Goal: Task Accomplishment & Management: Use online tool/utility

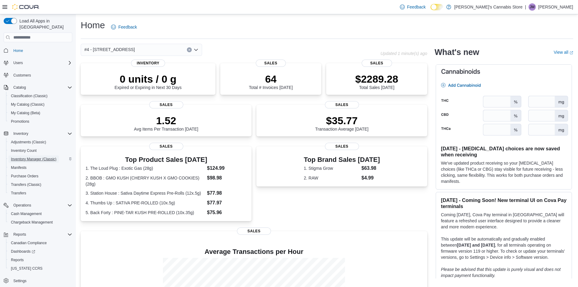
click at [31, 157] on span "Inventory Manager (Classic)" at bounding box center [34, 159] width 46 height 5
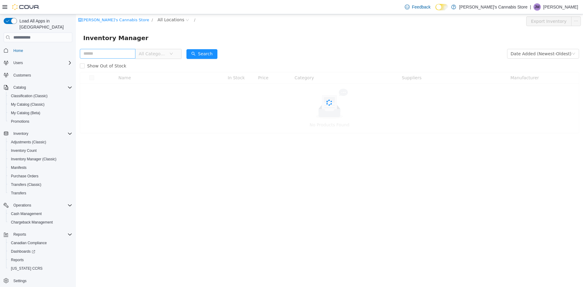
click at [114, 53] on input "text" at bounding box center [108, 54] width 56 height 10
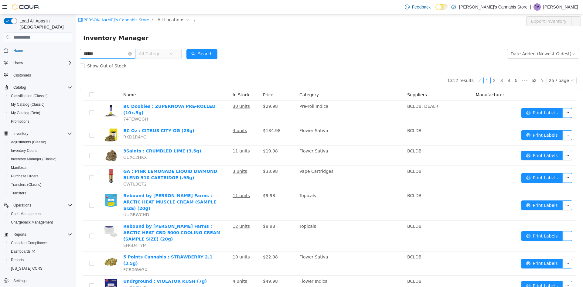
type input "******"
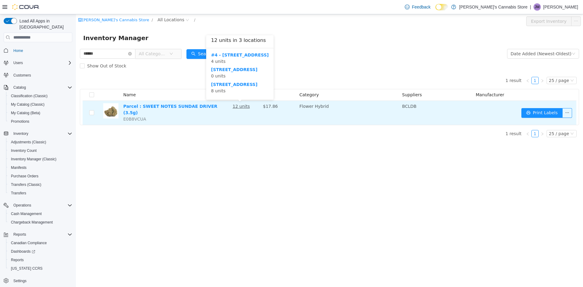
click at [242, 108] on u "12 units" at bounding box center [241, 106] width 17 height 5
